Goal: Information Seeking & Learning: Learn about a topic

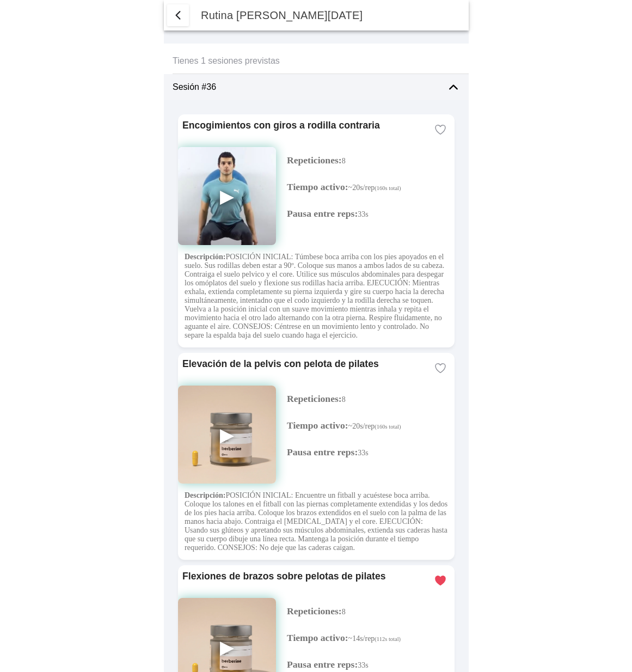
click at [220, 196] on img at bounding box center [227, 196] width 98 height 98
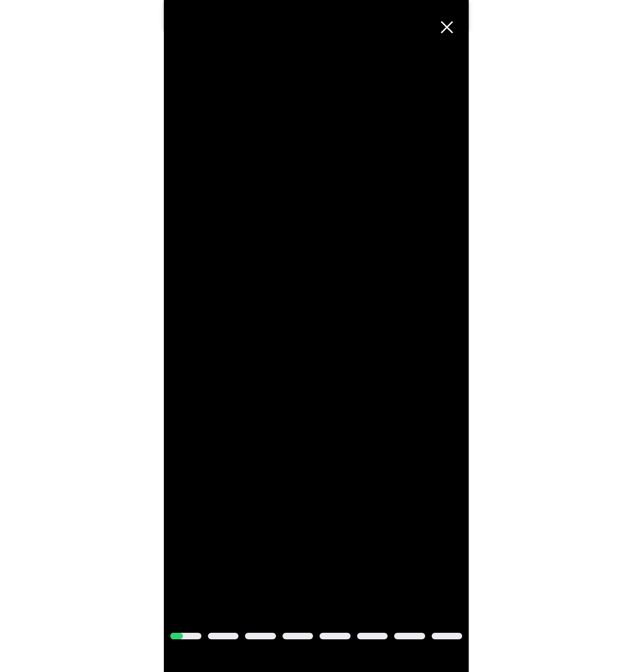
click at [450, 32] on span "Cerrar" at bounding box center [447, 27] width 24 height 24
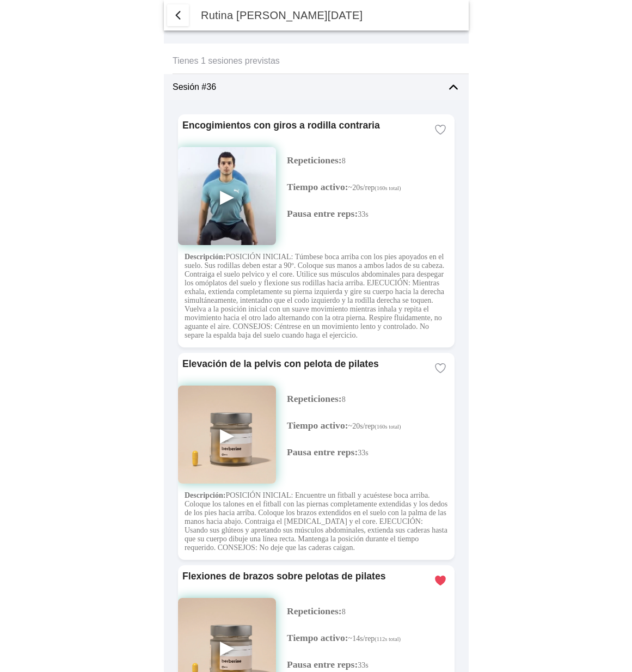
click at [226, 467] on img at bounding box center [227, 435] width 98 height 98
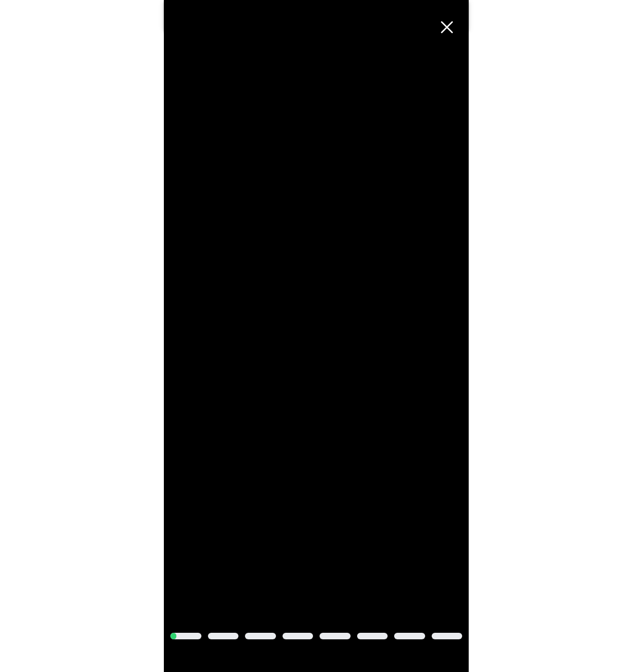
click at [449, 27] on span "Cerrar" at bounding box center [447, 27] width 24 height 24
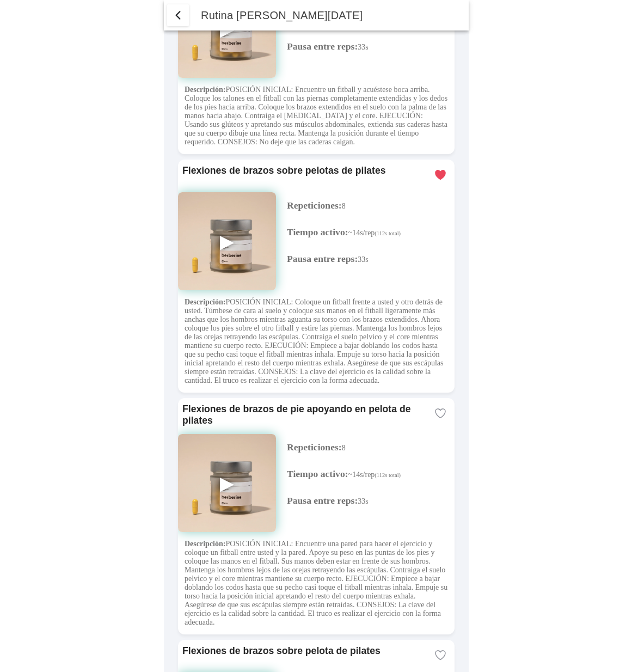
scroll to position [430, 0]
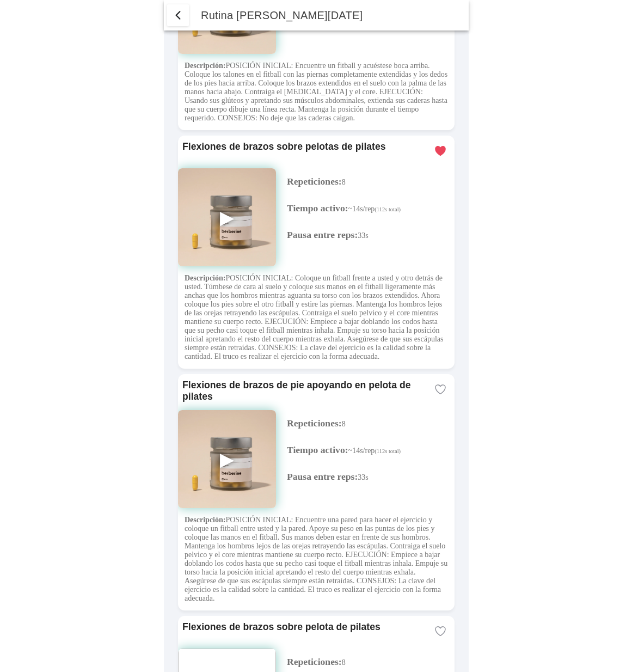
click at [221, 266] on img at bounding box center [227, 217] width 98 height 98
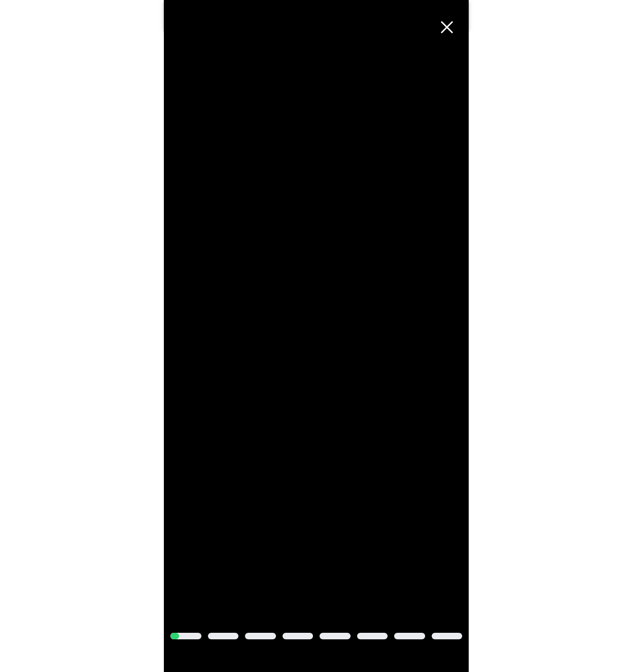
click at [449, 28] on span "Cerrar" at bounding box center [447, 27] width 24 height 24
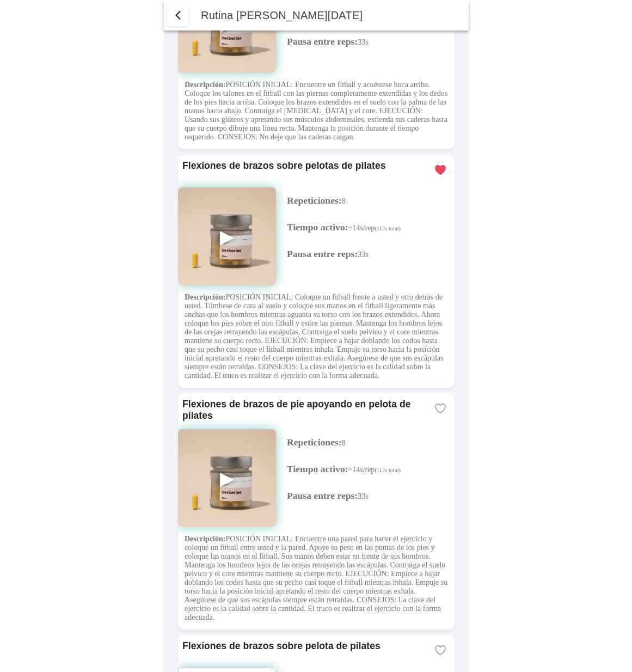
scroll to position [423, 0]
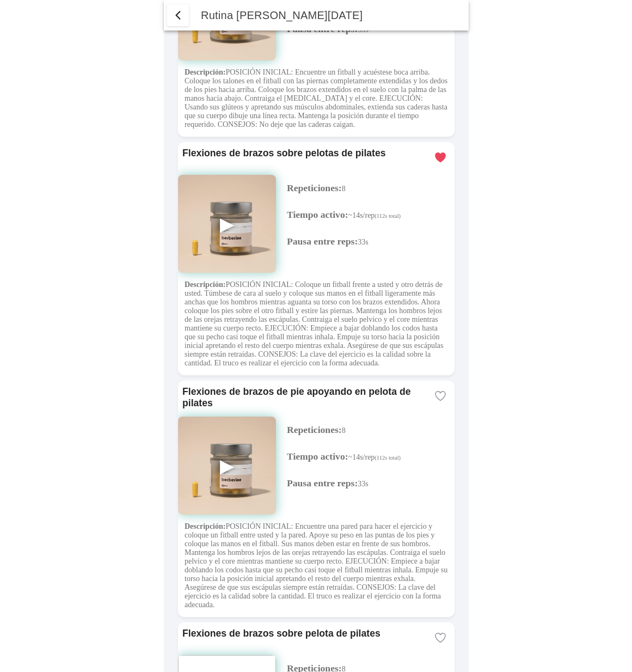
click at [227, 515] on img at bounding box center [227, 466] width 98 height 98
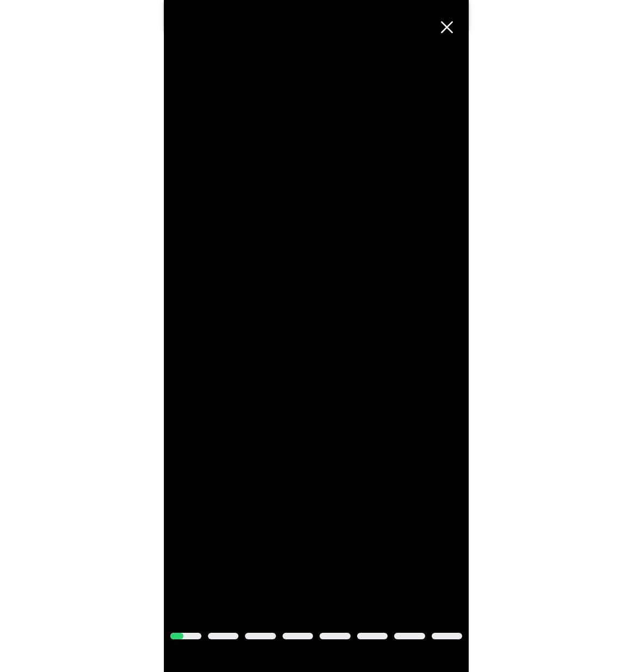
click at [447, 28] on span "Cerrar" at bounding box center [447, 27] width 24 height 24
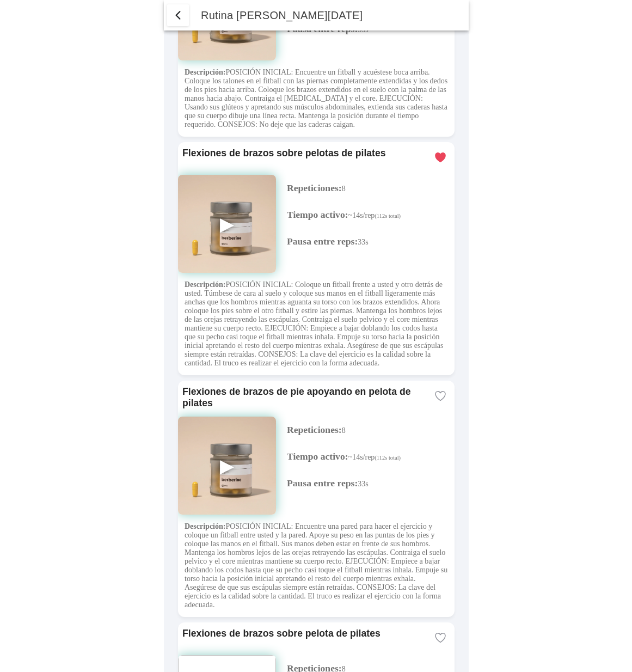
scroll to position [0, 0]
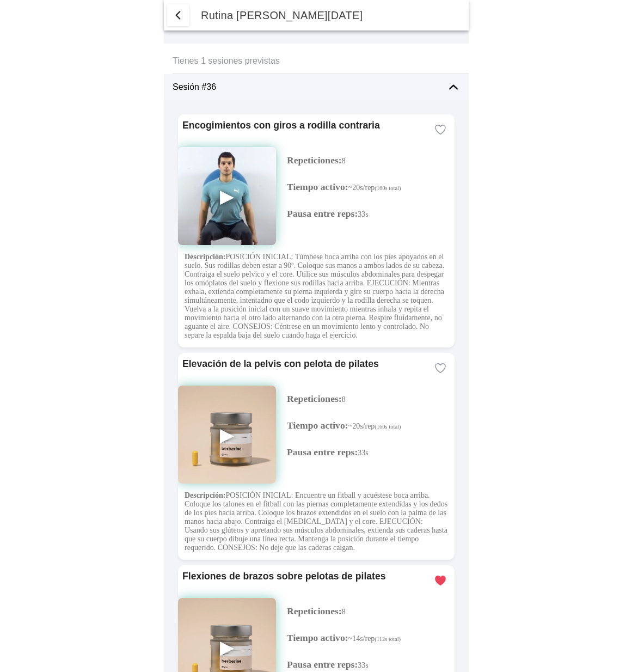
click at [234, 197] on img at bounding box center [227, 196] width 98 height 98
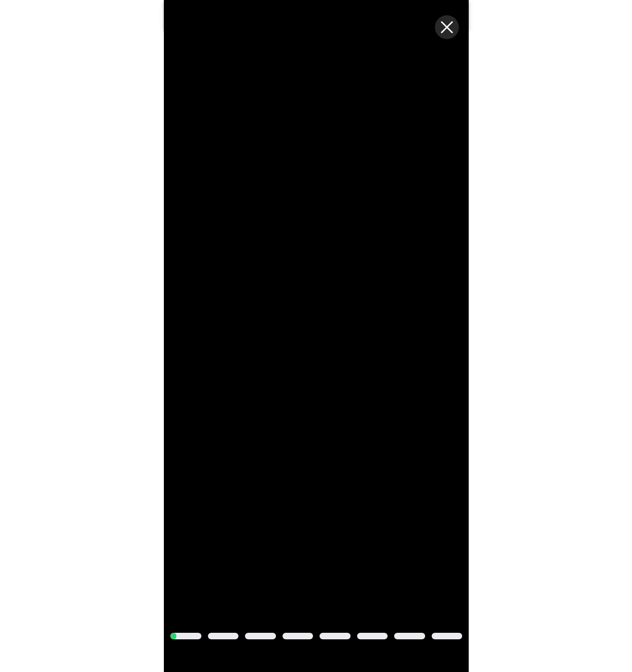
click at [447, 23] on span "Cerrar" at bounding box center [447, 27] width 24 height 24
